Goal: Task Accomplishment & Management: Use online tool/utility

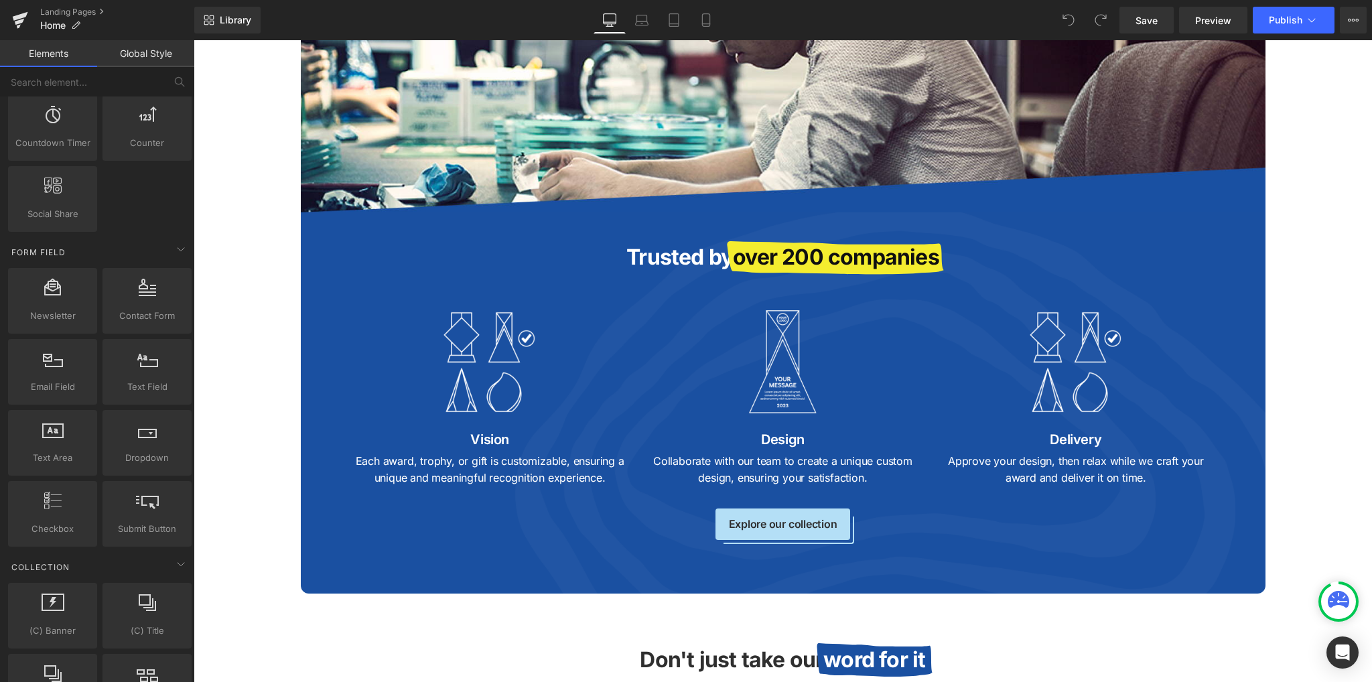
scroll to position [1622, 0]
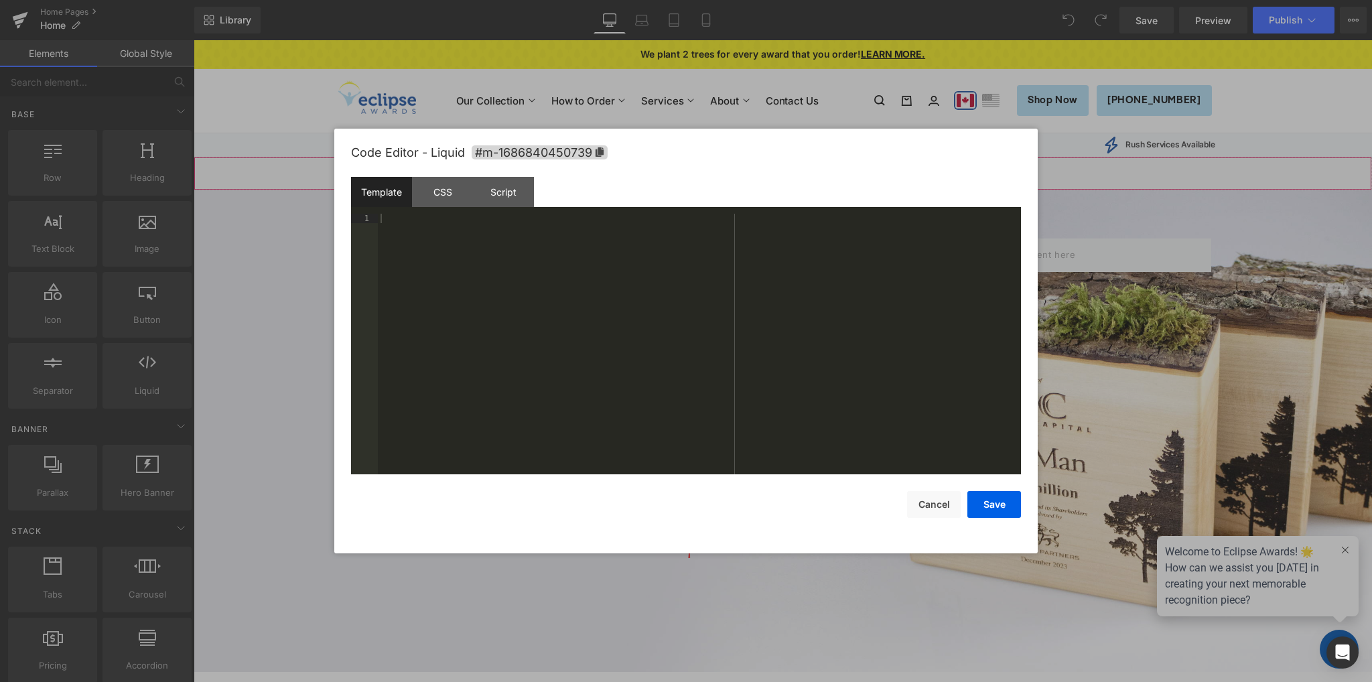
click at [710, 0] on div "You are previewing how the will restyle your page. You can not edit Elements in…" at bounding box center [686, 0] width 1372 height 0
click at [466, 188] on div "CSS" at bounding box center [442, 192] width 61 height 30
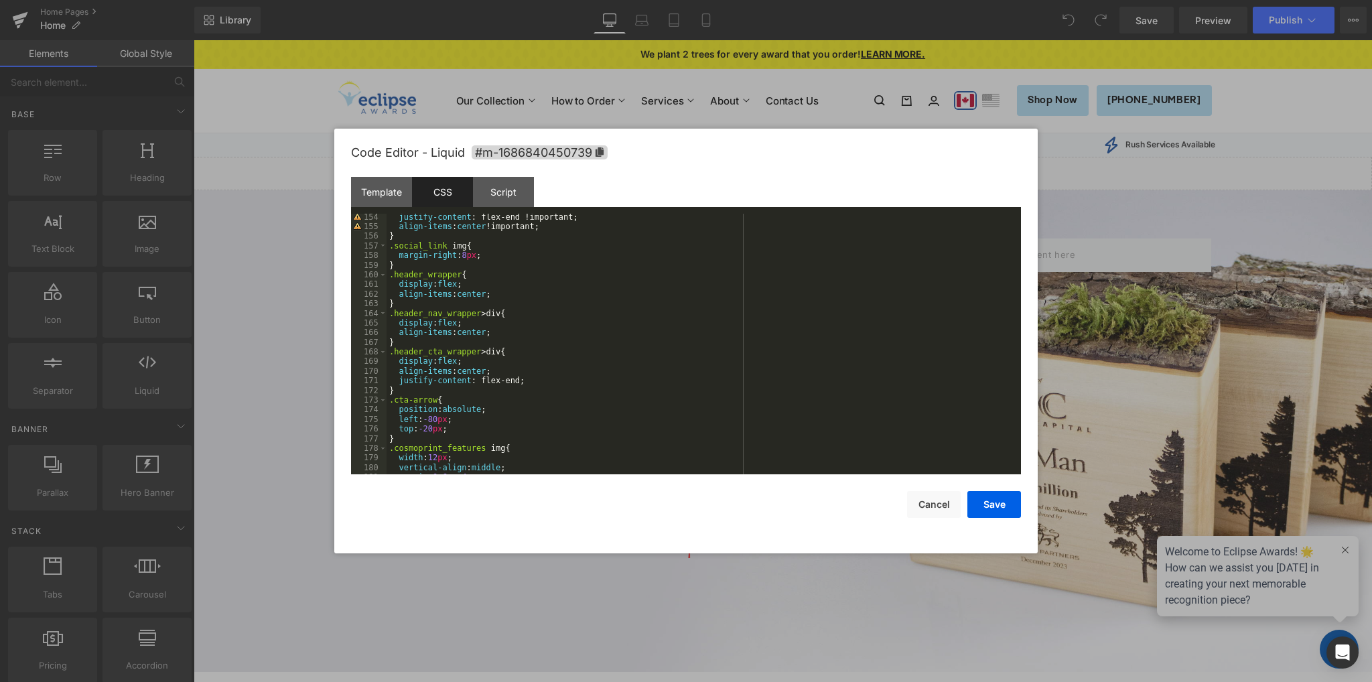
scroll to position [1621, 0]
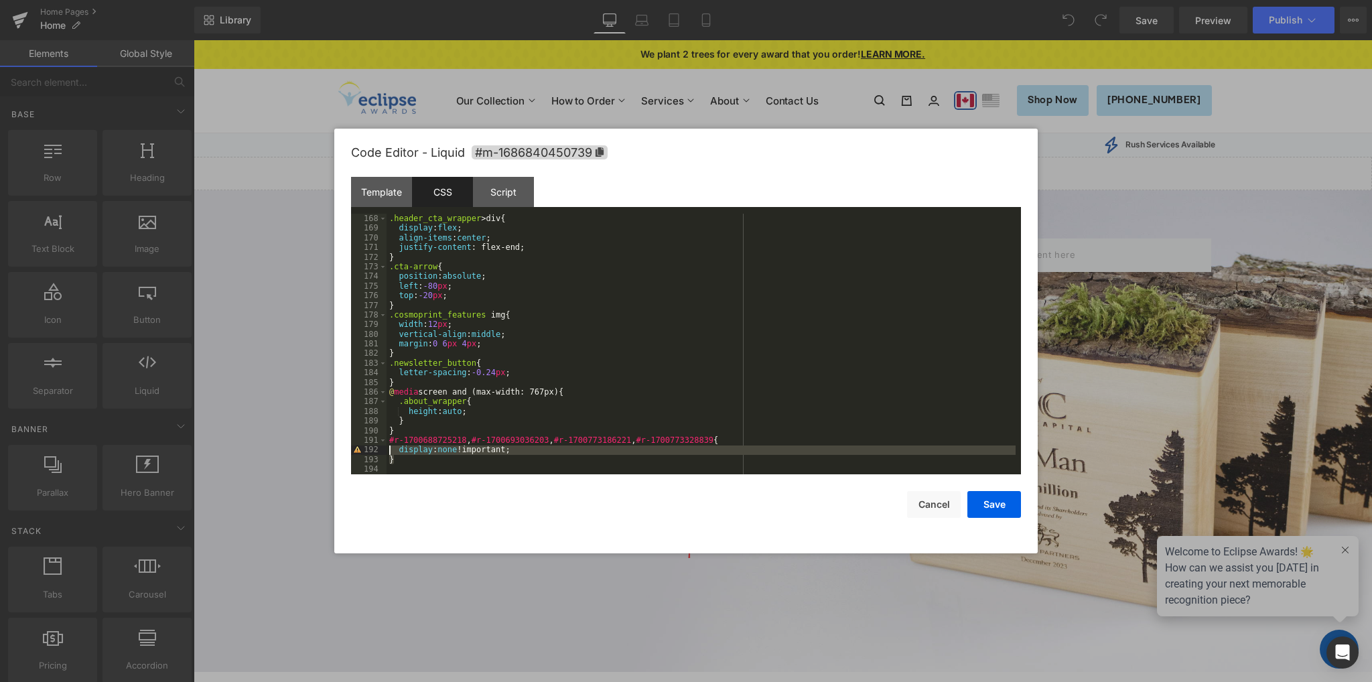
drag, startPoint x: 405, startPoint y: 460, endPoint x: 370, endPoint y: 450, distance: 37.1
click at [370, 450] on pre "168 169 170 171 172 173 174 175 176 177 178 179 180 181 182 183 184 185 186 187…" at bounding box center [686, 344] width 670 height 261
click at [418, 466] on div ".header_cta_wrapper > div { display : flex ; align-items : center ; justify-con…" at bounding box center [701, 354] width 629 height 280
drag, startPoint x: 408, startPoint y: 462, endPoint x: 372, endPoint y: 454, distance: 37.1
click at [372, 454] on pre "168 169 170 171 172 173 174 175 176 177 178 179 180 181 182 183 184 185 186 187…" at bounding box center [686, 344] width 670 height 261
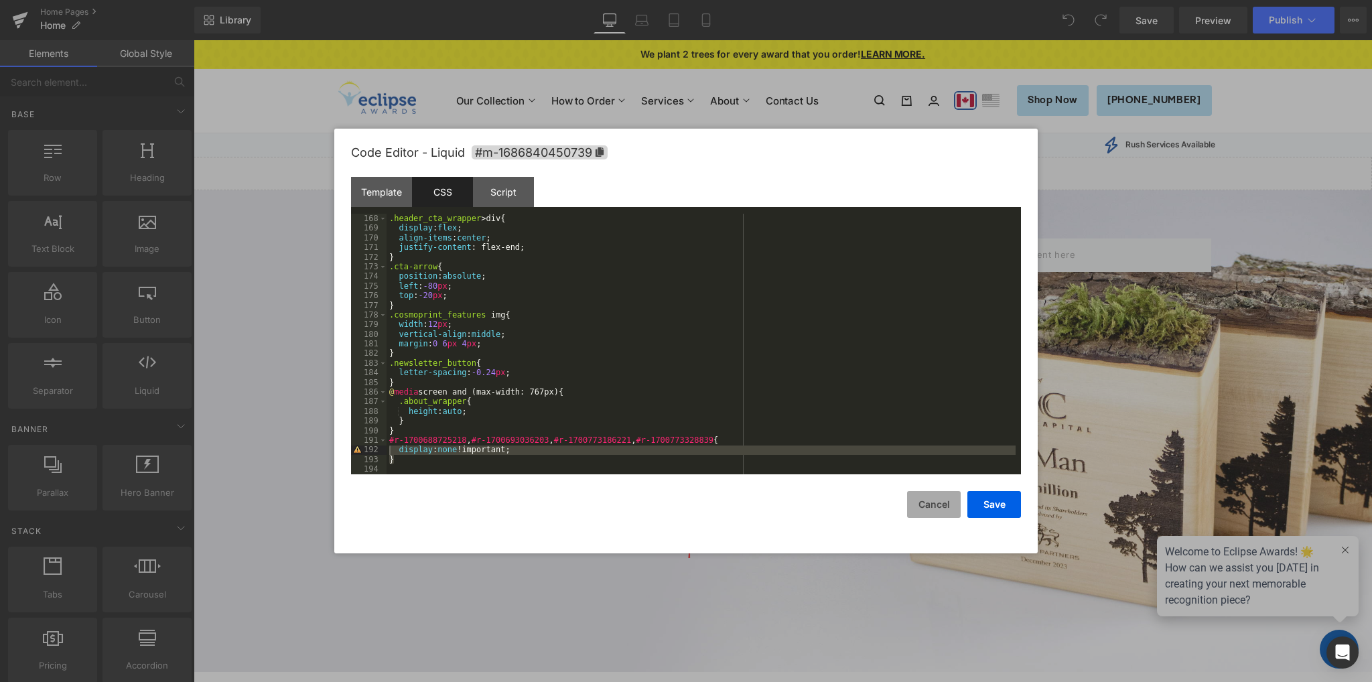
click at [921, 509] on button "Cancel" at bounding box center [934, 504] width 54 height 27
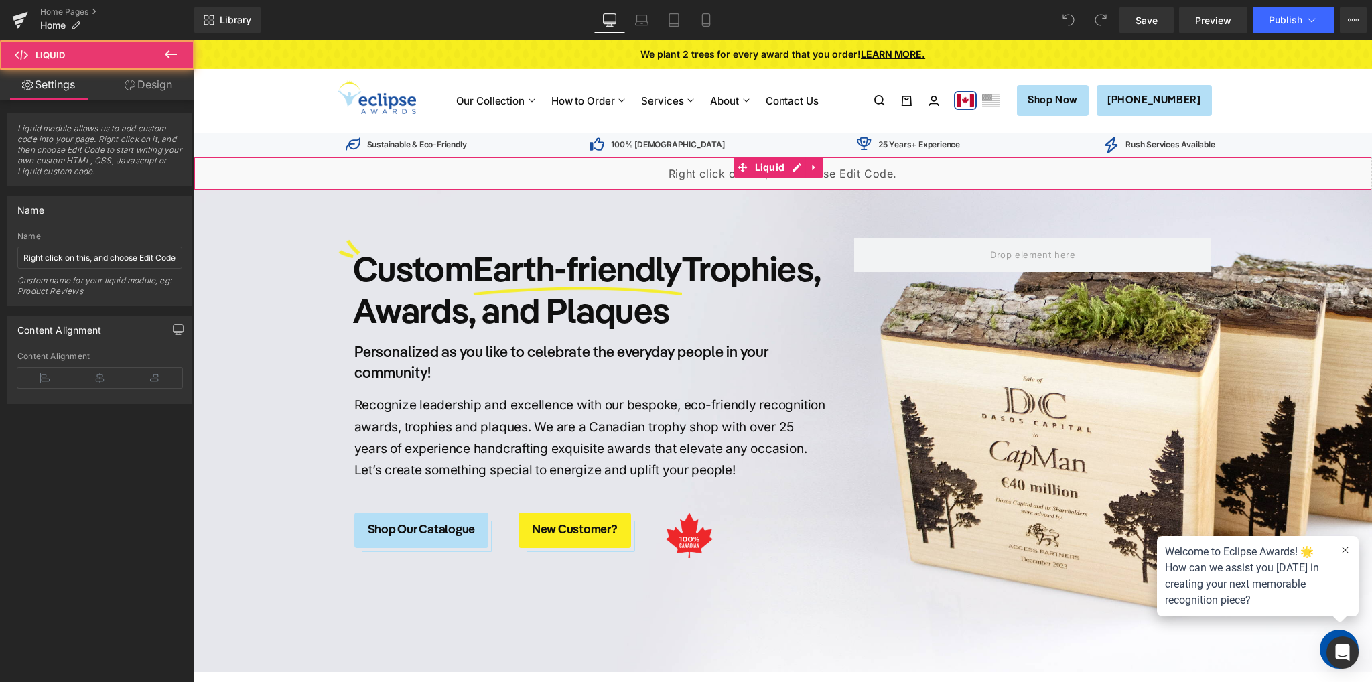
click at [636, 178] on div "Liquid" at bounding box center [783, 174] width 1179 height 34
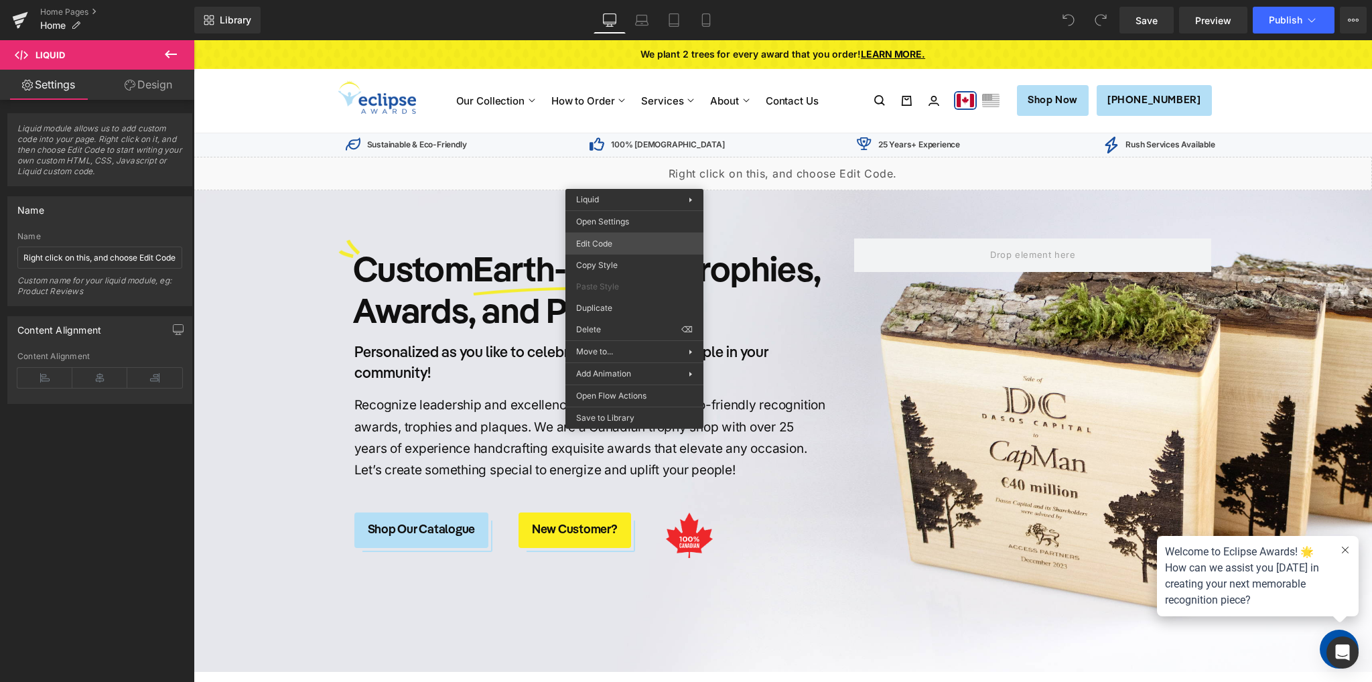
click at [632, 0] on div "You are previewing how the will restyle your page. You can not edit Elements in…" at bounding box center [686, 0] width 1372 height 0
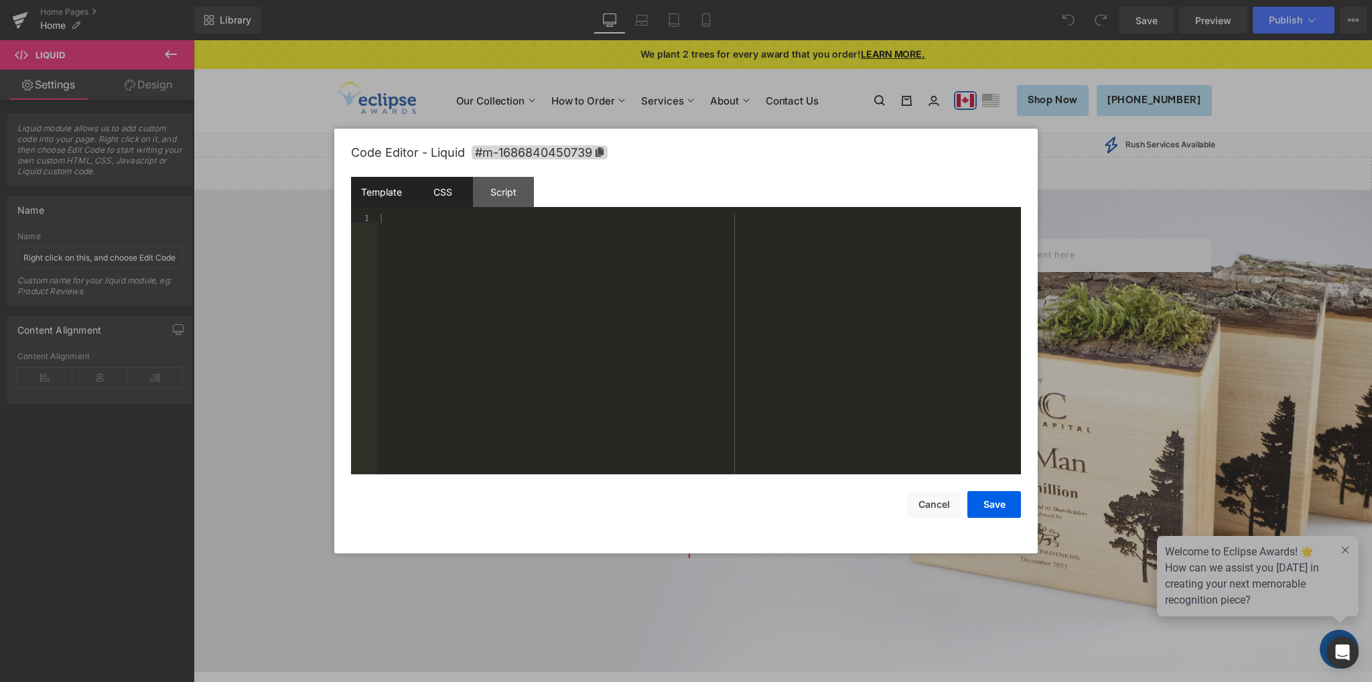
click at [428, 190] on div "CSS" at bounding box center [442, 192] width 61 height 30
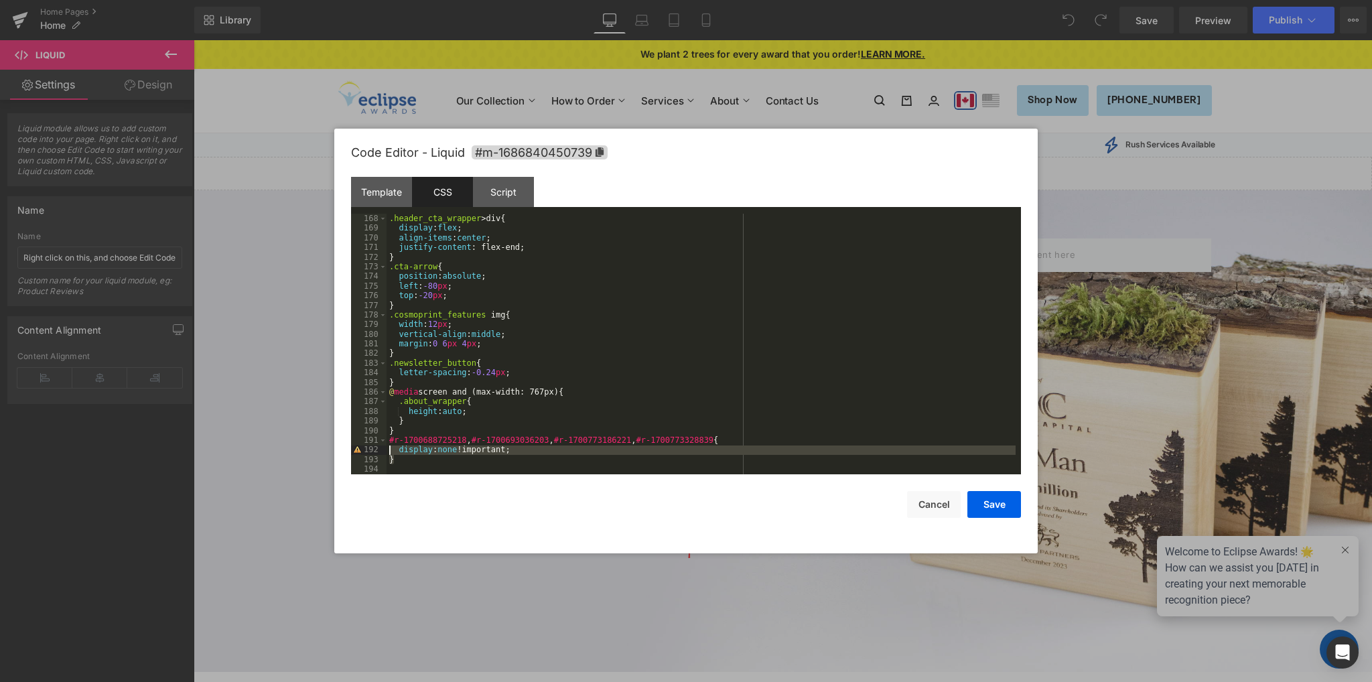
drag, startPoint x: 393, startPoint y: 464, endPoint x: 369, endPoint y: 451, distance: 27.6
click at [370, 451] on pre "168 169 170 171 172 173 174 175 176 177 178 179 180 181 182 183 184 185 186 187…" at bounding box center [686, 344] width 670 height 261
click at [475, 462] on div ".header_cta_wrapper > div { display : flex ; align-items : center ; justify-con…" at bounding box center [701, 344] width 629 height 261
drag, startPoint x: 369, startPoint y: 462, endPoint x: 367, endPoint y: 448, distance: 14.2
click at [367, 448] on pre "168 169 170 171 172 173 174 175 176 177 178 179 180 181 182 183 184 185 186 187…" at bounding box center [686, 344] width 670 height 261
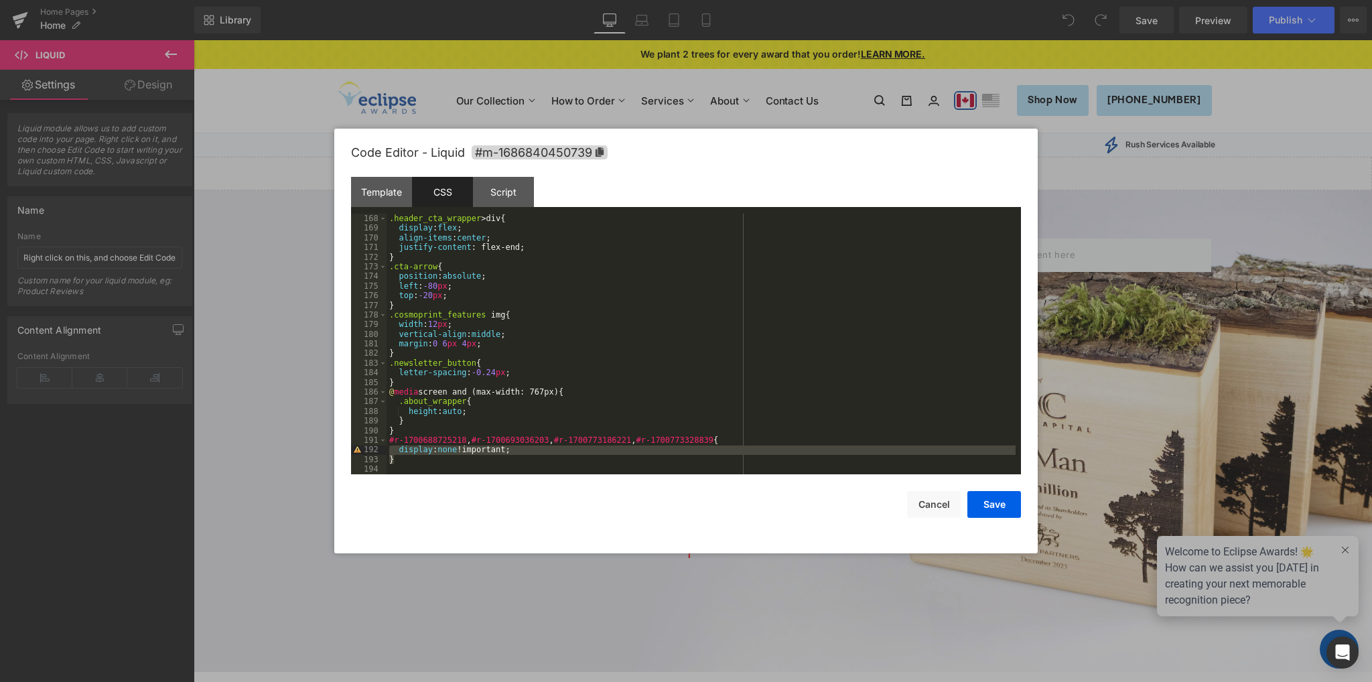
scroll to position [1611, 0]
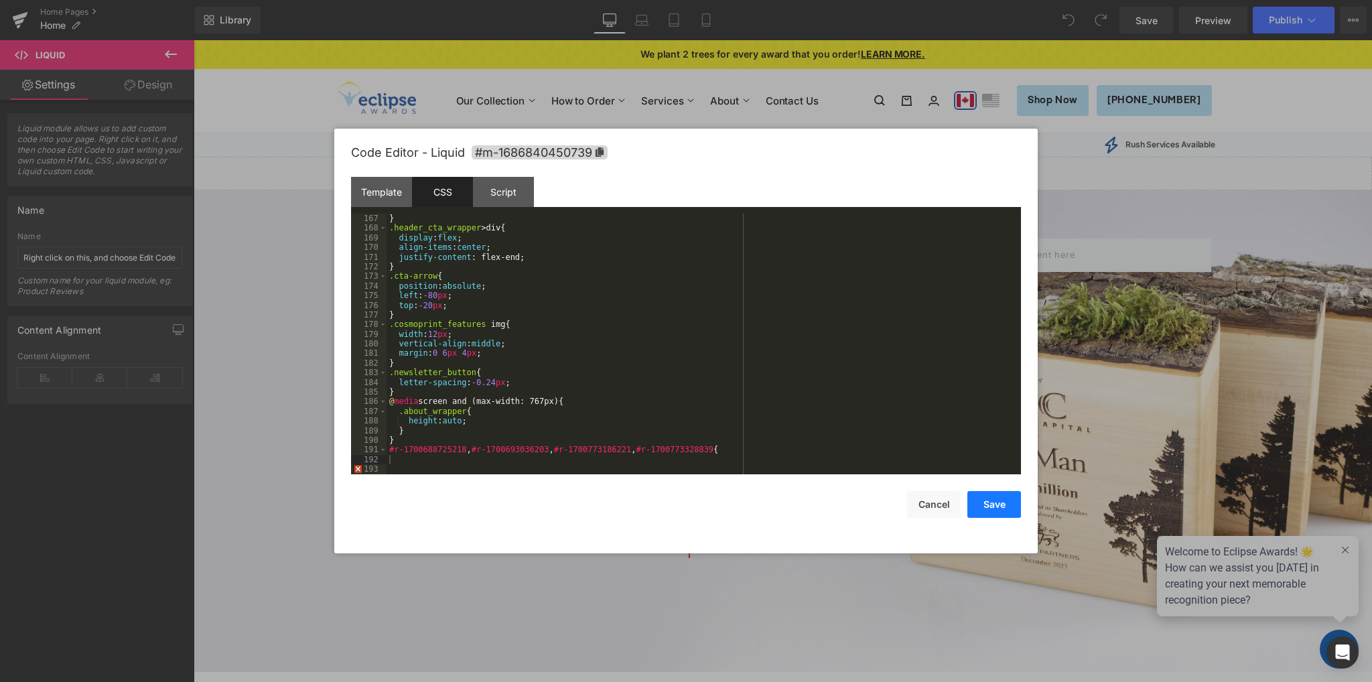
drag, startPoint x: 988, startPoint y: 513, endPoint x: 755, endPoint y: 473, distance: 236.7
click at [988, 513] on button "Save" at bounding box center [995, 504] width 54 height 27
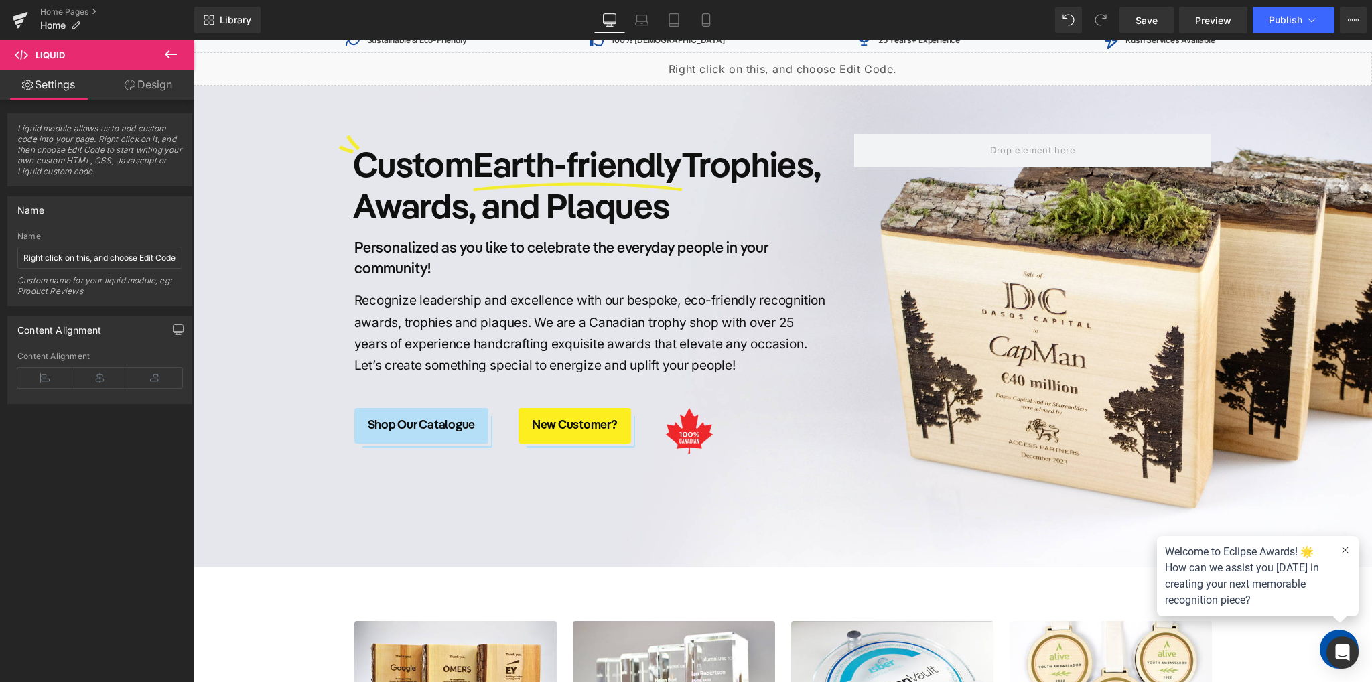
scroll to position [0, 0]
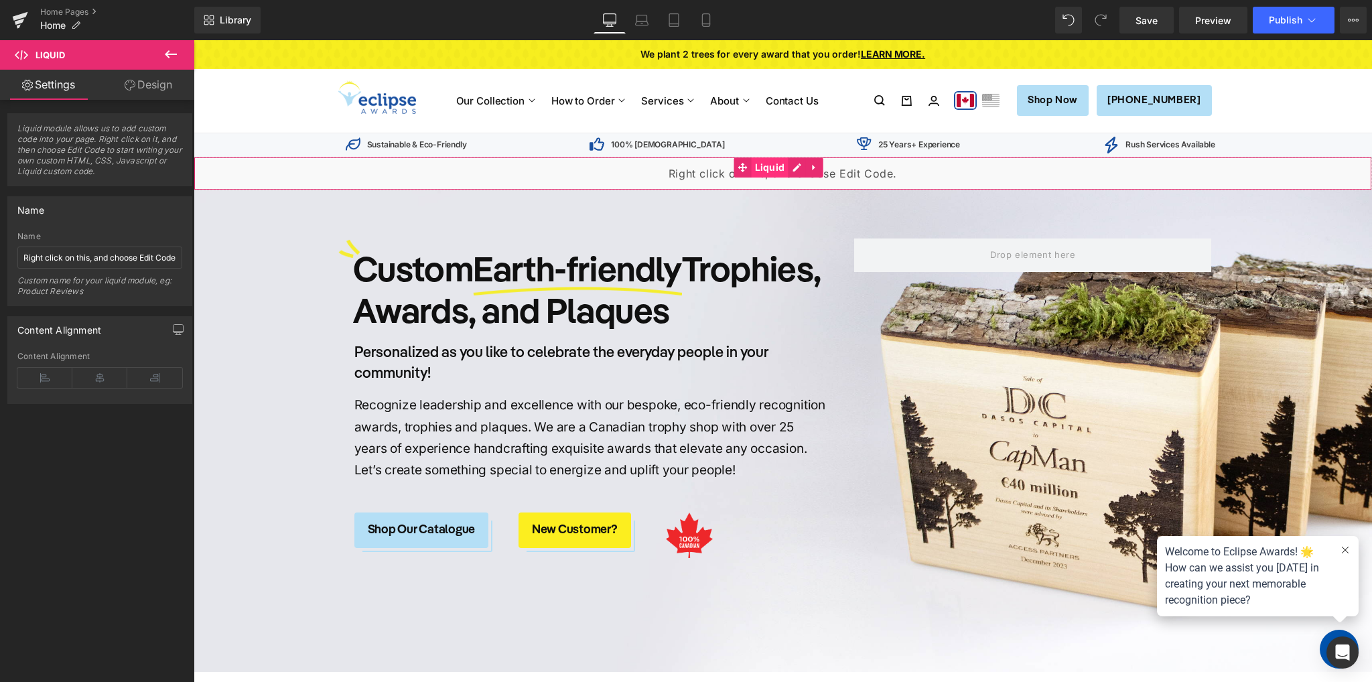
click at [775, 175] on span "Liquid" at bounding box center [770, 167] width 37 height 20
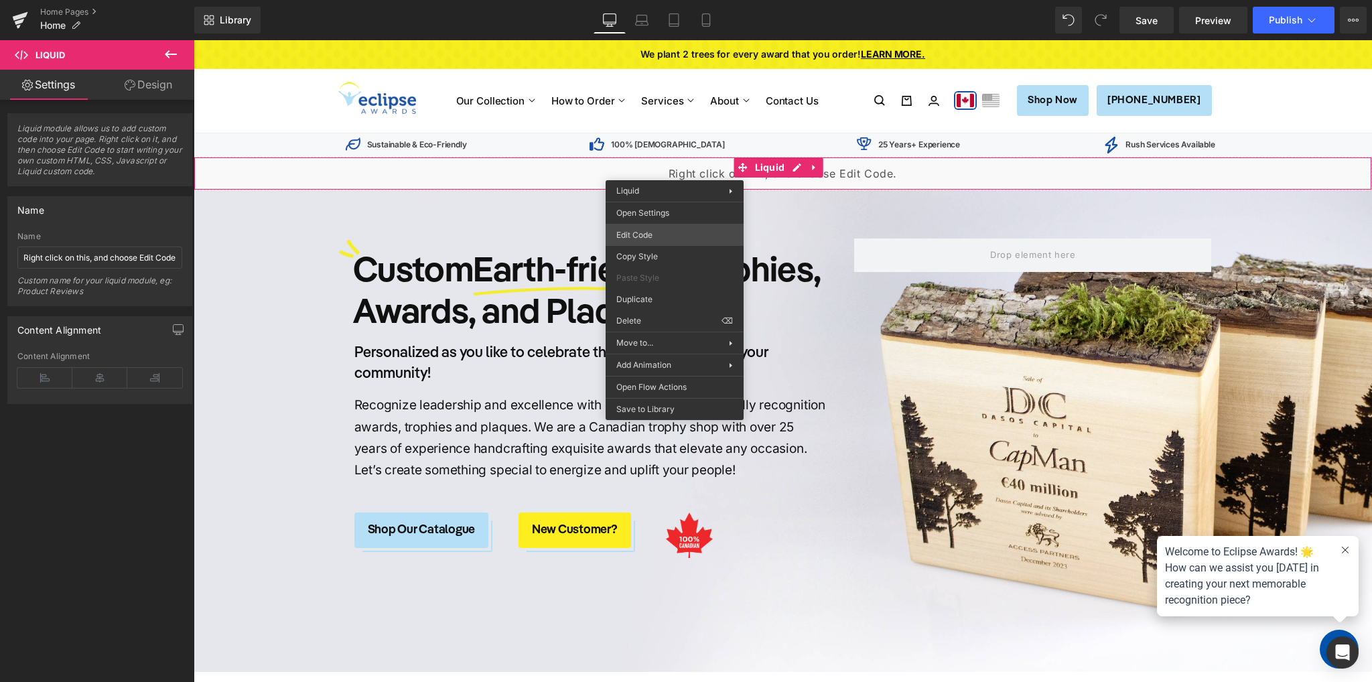
click at [643, 0] on div "Liquid You are previewing how the will restyle your page. You can not edit Elem…" at bounding box center [686, 0] width 1372 height 0
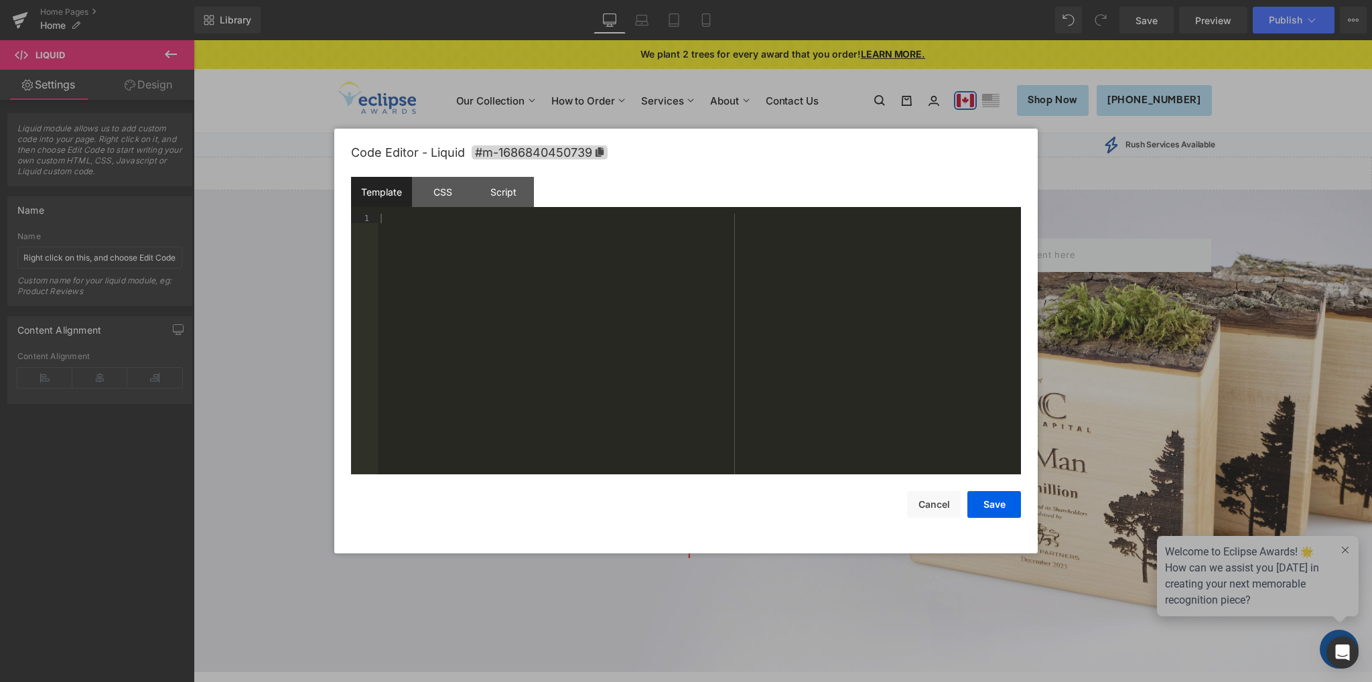
drag, startPoint x: 452, startPoint y: 194, endPoint x: 338, endPoint y: 183, distance: 114.4
click at [452, 194] on div "CSS" at bounding box center [442, 192] width 61 height 30
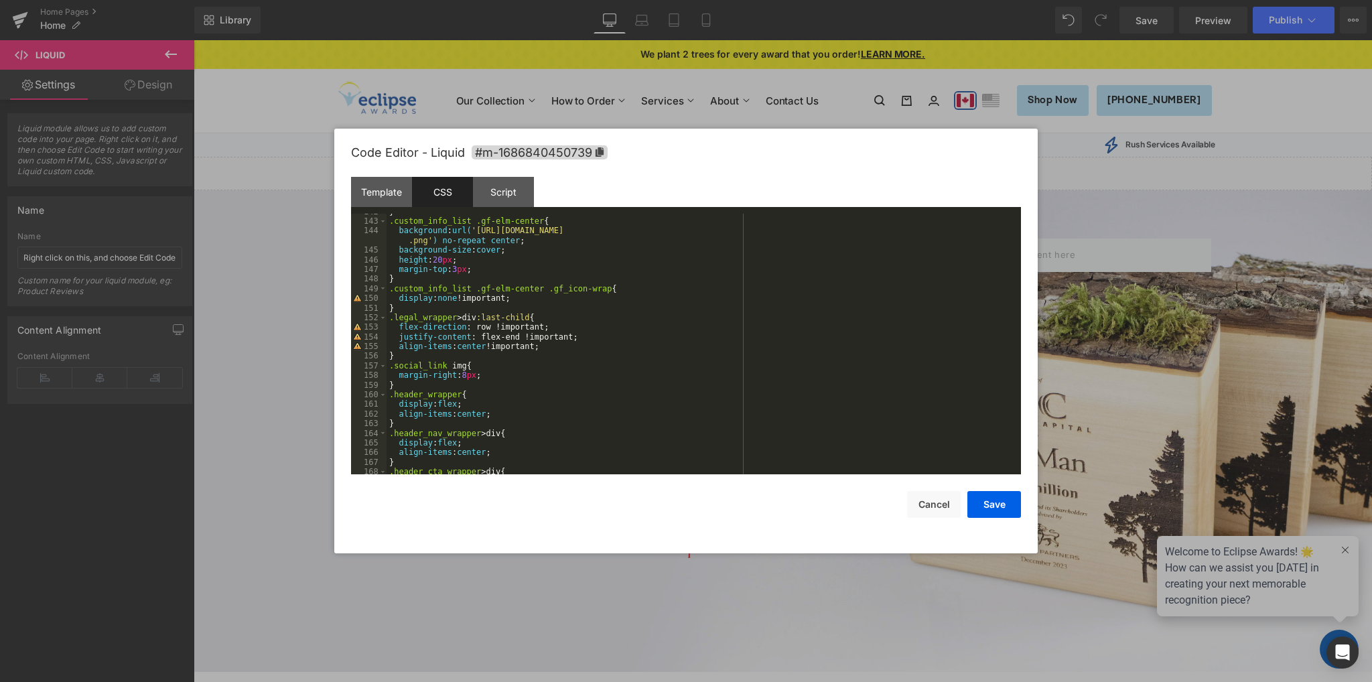
scroll to position [1602, 0]
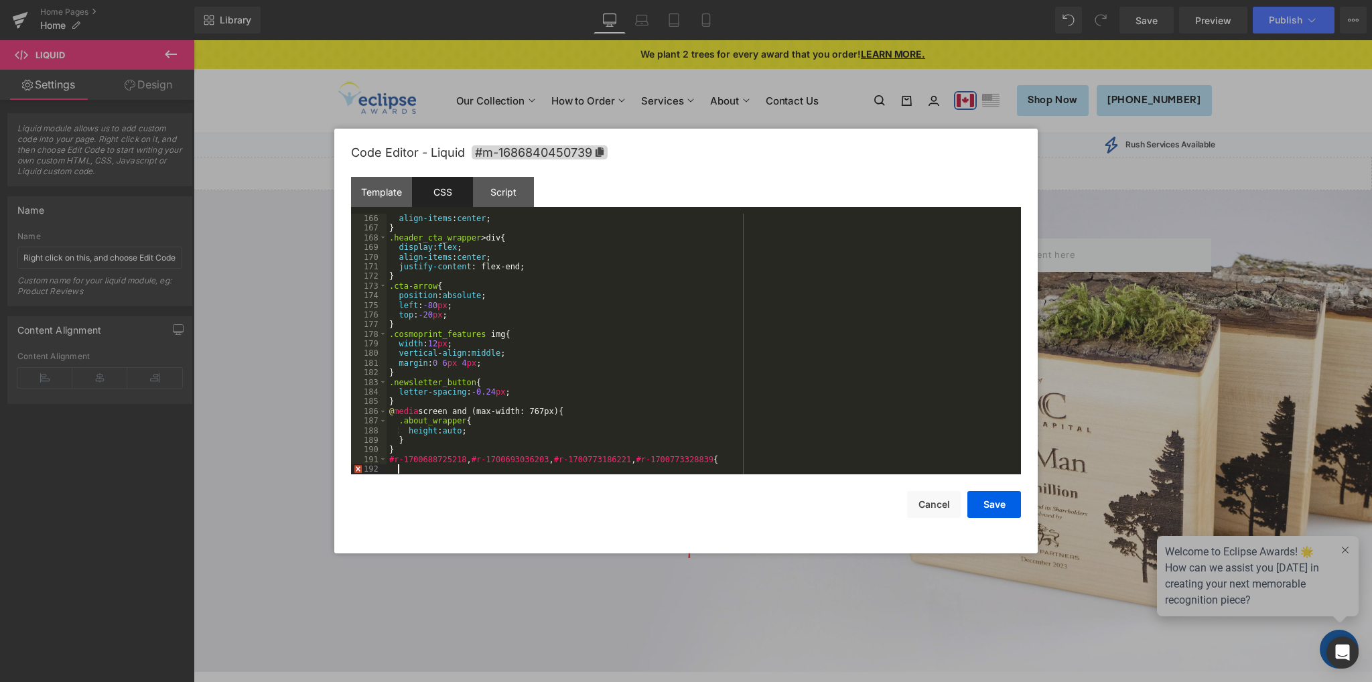
click at [407, 473] on div "align-items : center ; } .header_cta_wrapper > div { display : flex ; align-ite…" at bounding box center [701, 354] width 629 height 280
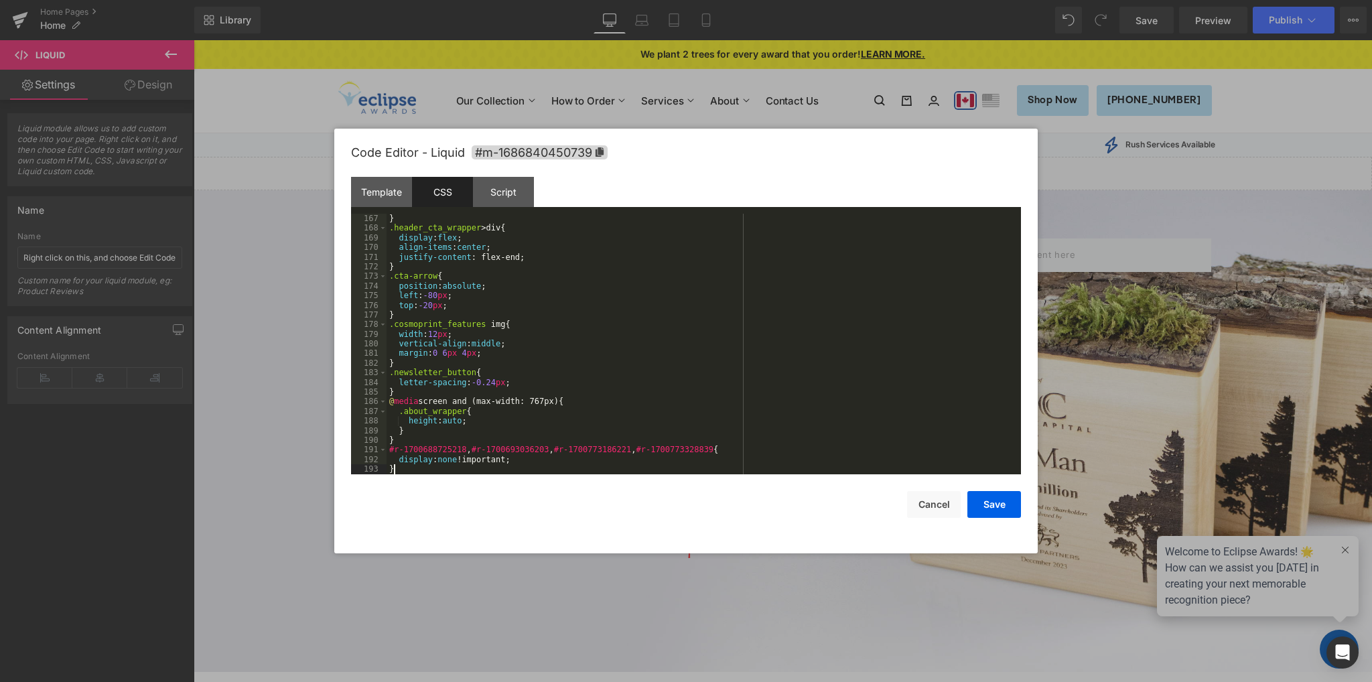
scroll to position [1611, 0]
click at [992, 510] on button "Save" at bounding box center [995, 504] width 54 height 27
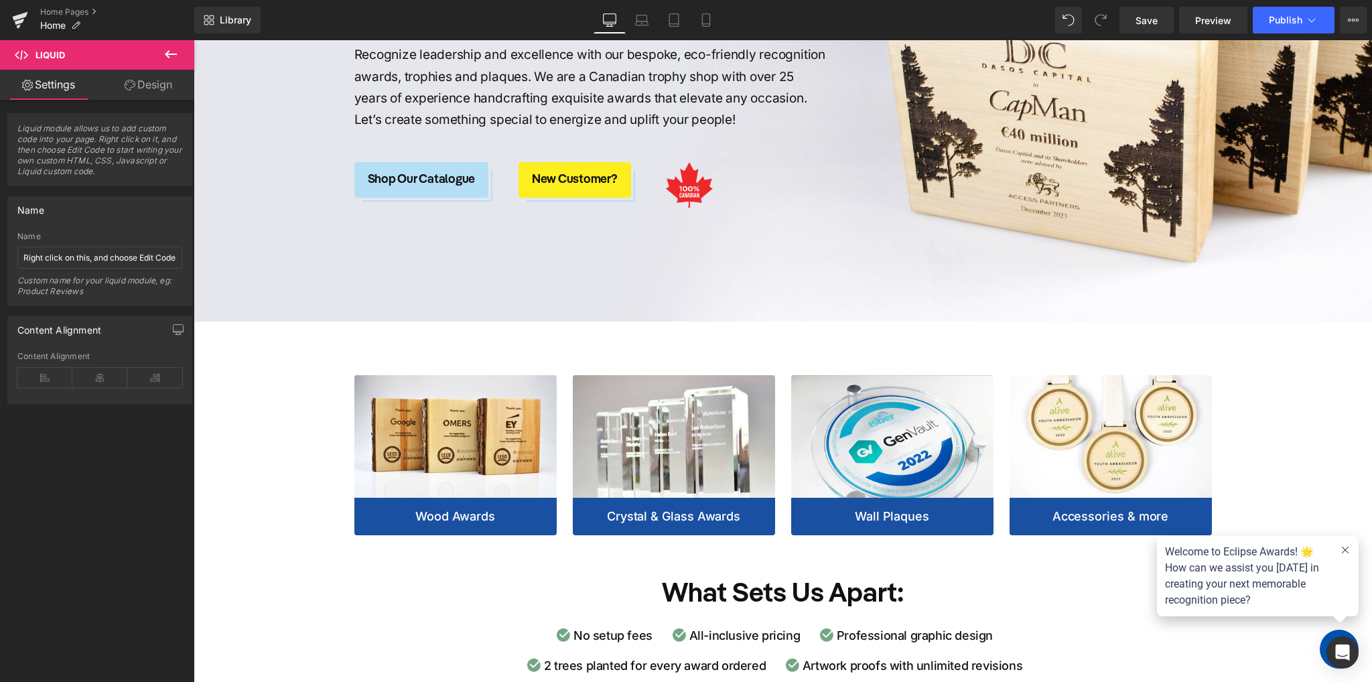
scroll to position [216, 0]
